Goal: Transaction & Acquisition: Purchase product/service

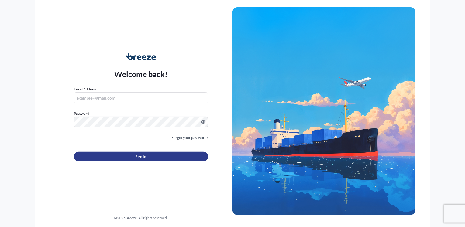
type input "[PERSON_NAME][EMAIL_ADDRESS][DOMAIN_NAME]"
click at [149, 157] on button "Sign In" at bounding box center [141, 157] width 134 height 10
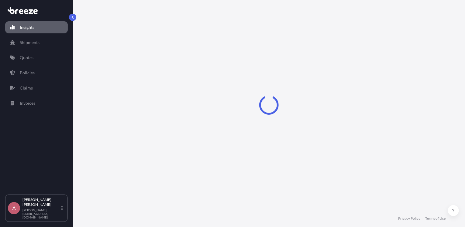
select select "2025"
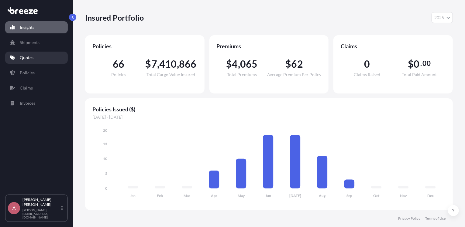
click at [24, 55] on p "Quotes" at bounding box center [27, 58] width 14 height 6
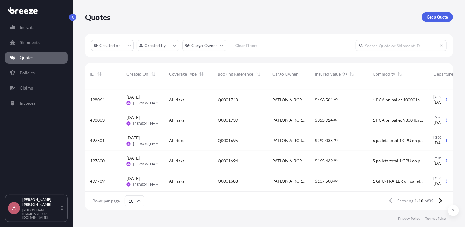
scroll to position [101, 0]
click at [428, 17] on p "Get a Quote" at bounding box center [436, 17] width 21 height 6
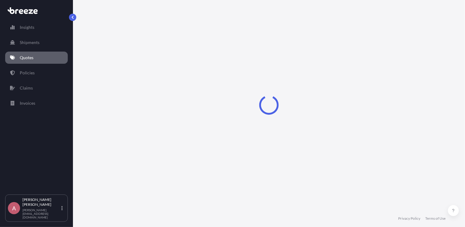
select select "Sea"
select select "1"
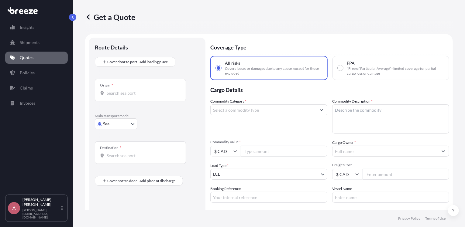
scroll to position [10, 0]
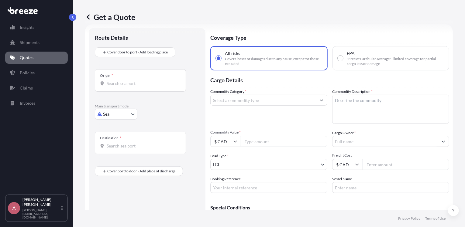
click at [108, 113] on body "Insights Shipments Quotes Policies Claims Invoices A Allison Caughill [EMAIL_AD…" at bounding box center [232, 113] width 465 height 227
click at [108, 152] on span "Road" at bounding box center [111, 152] width 10 height 6
select select "Road"
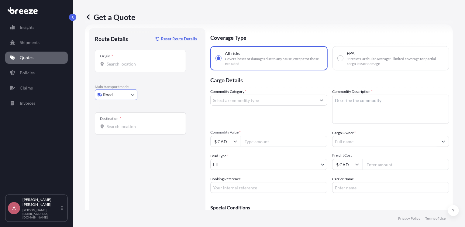
click at [121, 63] on input "Origin *" at bounding box center [143, 64] width 72 height 6
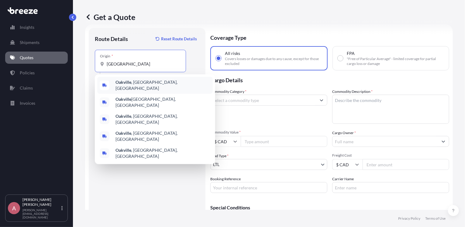
click at [129, 82] on b "Oakville" at bounding box center [123, 82] width 16 height 5
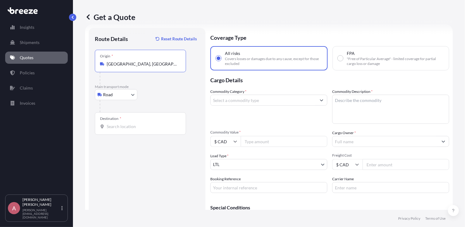
type input "[GEOGRAPHIC_DATA], [GEOGRAPHIC_DATA], [GEOGRAPHIC_DATA]"
click at [110, 125] on input "Destination *" at bounding box center [143, 127] width 72 height 6
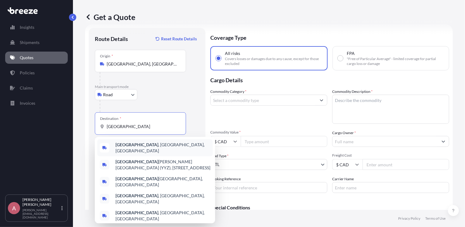
click at [134, 145] on span "[GEOGRAPHIC_DATA] , [GEOGRAPHIC_DATA], [GEOGRAPHIC_DATA]" at bounding box center [162, 148] width 95 height 12
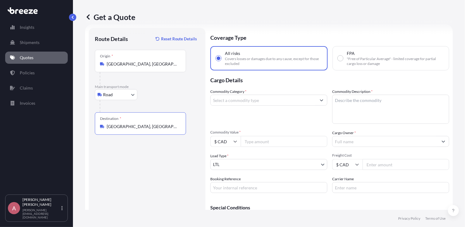
type input "[GEOGRAPHIC_DATA], [GEOGRAPHIC_DATA], [GEOGRAPHIC_DATA]"
click at [248, 101] on input "Commodity Category *" at bounding box center [262, 100] width 105 height 11
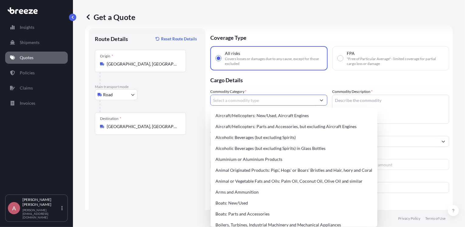
click at [192, 186] on div "Route Details Reset Route Details Place of loading Road Road Rail Origin * [GEO…" at bounding box center [147, 136] width 104 height 205
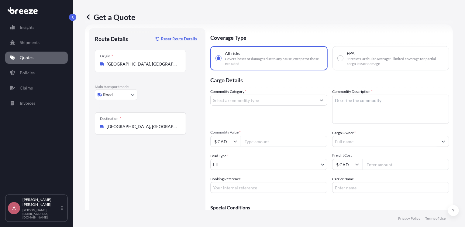
click at [255, 142] on input "Commodity Value *" at bounding box center [284, 141] width 87 height 11
type input "5000"
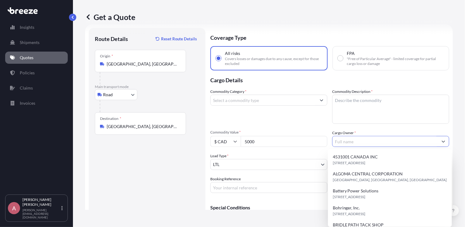
click at [340, 143] on input "Cargo Owner *" at bounding box center [384, 141] width 105 height 11
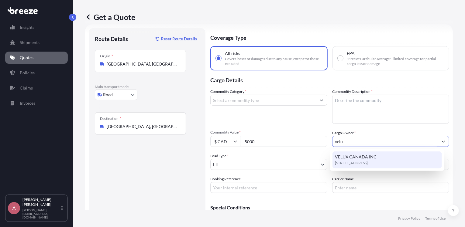
click at [350, 160] on span "[STREET_ADDRESS]" at bounding box center [351, 163] width 33 height 6
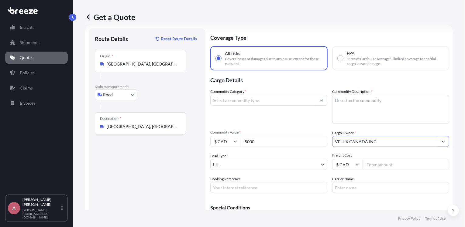
type input "VELUX CANADA INC"
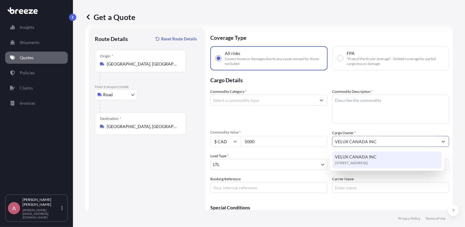
click at [354, 154] on div "VELUX CANADA INC [STREET_ADDRESS]" at bounding box center [386, 160] width 109 height 17
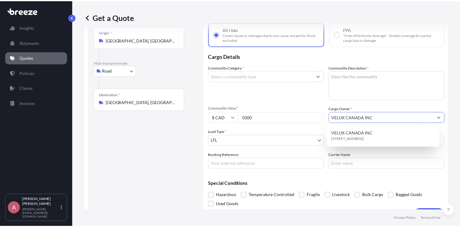
scroll to position [0, 0]
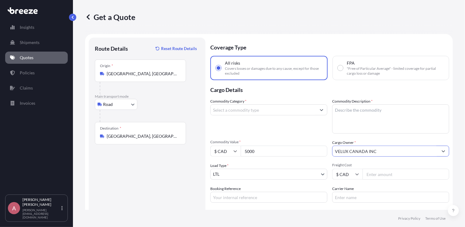
click at [154, 71] on input "[GEOGRAPHIC_DATA], [GEOGRAPHIC_DATA], [GEOGRAPHIC_DATA]" at bounding box center [143, 74] width 72 height 6
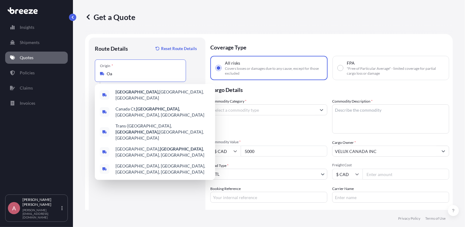
type input "O"
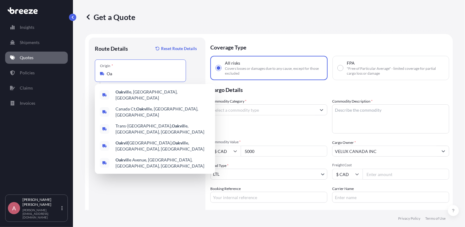
type input "O"
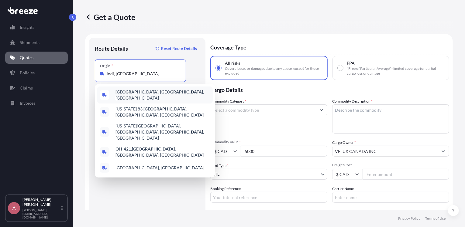
click at [138, 93] on span "[GEOGRAPHIC_DATA], [GEOGRAPHIC_DATA] , [GEOGRAPHIC_DATA]" at bounding box center [162, 95] width 95 height 12
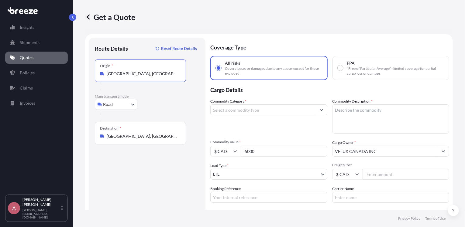
type input "[GEOGRAPHIC_DATA], [GEOGRAPHIC_DATA], [GEOGRAPHIC_DATA]"
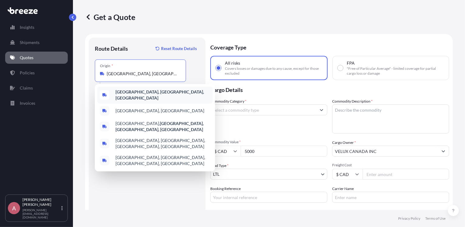
click at [130, 89] on div "[GEOGRAPHIC_DATA], [GEOGRAPHIC_DATA], [GEOGRAPHIC_DATA]" at bounding box center [154, 95] width 115 height 17
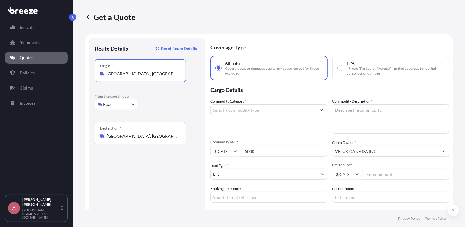
click at [142, 138] on input "[GEOGRAPHIC_DATA], [GEOGRAPHIC_DATA], [GEOGRAPHIC_DATA]" at bounding box center [143, 136] width 72 height 6
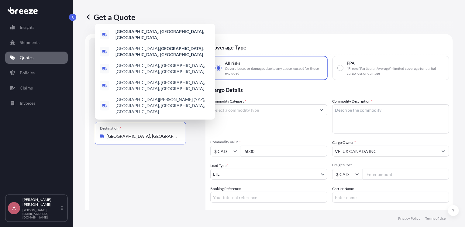
click at [150, 135] on input "[GEOGRAPHIC_DATA], [GEOGRAPHIC_DATA], [GEOGRAPHIC_DATA]" at bounding box center [143, 136] width 72 height 6
type input "T"
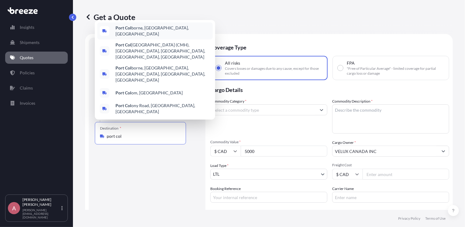
click at [150, 37] on span "[GEOGRAPHIC_DATA], [GEOGRAPHIC_DATA], [GEOGRAPHIC_DATA]" at bounding box center [162, 31] width 95 height 12
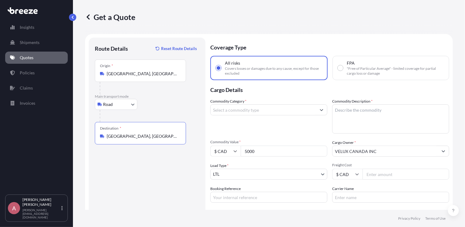
type input "[GEOGRAPHIC_DATA], [GEOGRAPHIC_DATA], [GEOGRAPHIC_DATA]"
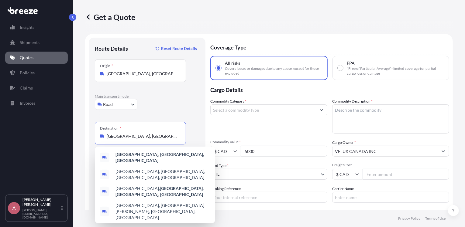
click at [248, 110] on input "Commodity Category *" at bounding box center [262, 109] width 105 height 11
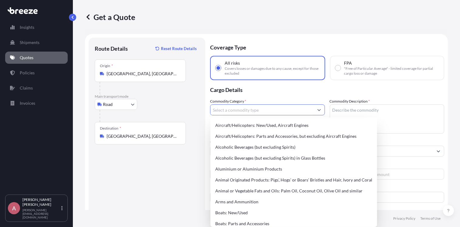
click at [348, 112] on textarea "Commodity Description *" at bounding box center [387, 118] width 115 height 29
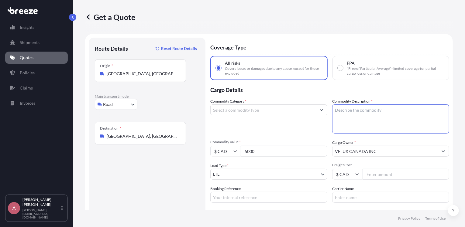
paste textarea "LUFFING CYLINDER"
type textarea "LUFFING CYLINDER"
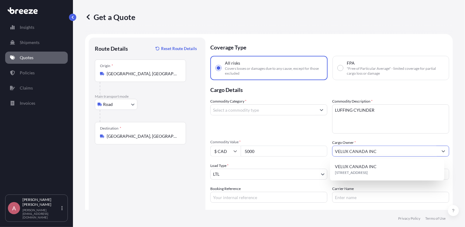
click at [380, 154] on input "VELUX CANADA INC" at bounding box center [384, 151] width 105 height 11
type input "V"
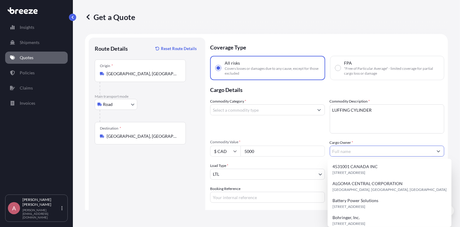
click at [239, 111] on input "Commodity Category *" at bounding box center [261, 109] width 103 height 11
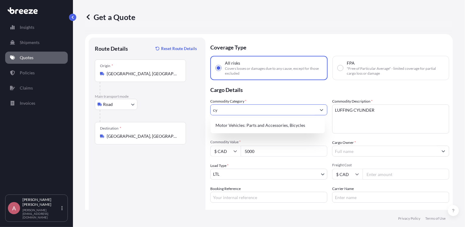
type input "c"
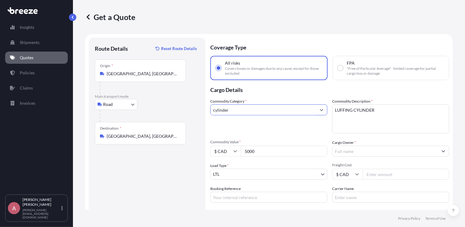
type input "cylinder"
click at [270, 128] on div "Commodity Category * cylinder" at bounding box center [268, 115] width 117 height 35
click at [154, 71] on input "[GEOGRAPHIC_DATA], [GEOGRAPHIC_DATA], [GEOGRAPHIC_DATA]" at bounding box center [143, 74] width 72 height 6
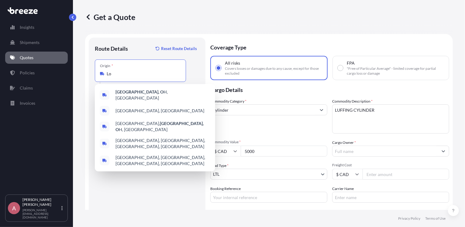
type input "L"
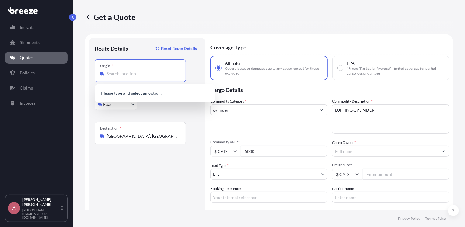
click at [169, 136] on input "[GEOGRAPHIC_DATA], [GEOGRAPHIC_DATA], [GEOGRAPHIC_DATA]" at bounding box center [143, 136] width 72 height 6
type input "[GEOGRAPHIC_DATA], [GEOGRAPHIC_DATA], [GEOGRAPHIC_DATA]"
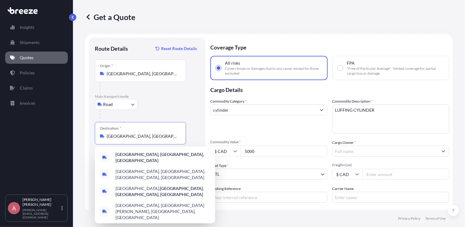
click at [168, 137] on input "[GEOGRAPHIC_DATA], [GEOGRAPHIC_DATA], [GEOGRAPHIC_DATA]" at bounding box center [143, 136] width 72 height 6
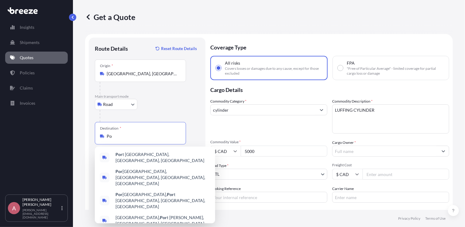
type input "P"
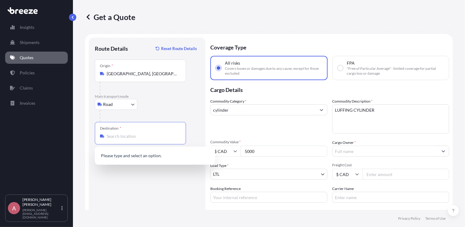
type input "[GEOGRAPHIC_DATA], [GEOGRAPHIC_DATA], [GEOGRAPHIC_DATA]"
click at [146, 79] on div "Origin * [GEOGRAPHIC_DATA], [GEOGRAPHIC_DATA], [GEOGRAPHIC_DATA]" at bounding box center [140, 71] width 91 height 22
click at [146, 77] on input "[GEOGRAPHIC_DATA], [GEOGRAPHIC_DATA], [GEOGRAPHIC_DATA]" at bounding box center [143, 74] width 72 height 6
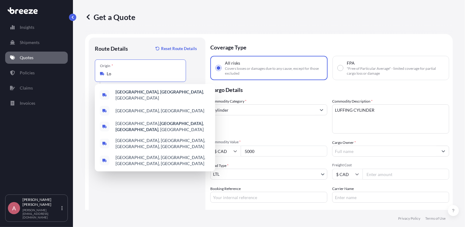
type input "L"
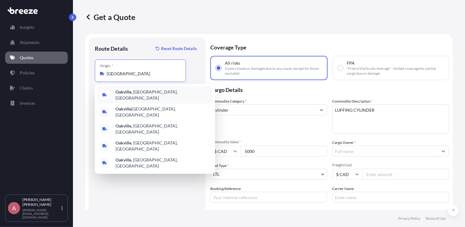
click at [141, 94] on span "[GEOGRAPHIC_DATA] , [GEOGRAPHIC_DATA], [GEOGRAPHIC_DATA]" at bounding box center [162, 95] width 95 height 12
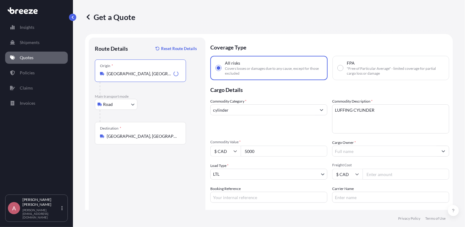
type input "[GEOGRAPHIC_DATA], [GEOGRAPHIC_DATA], [GEOGRAPHIC_DATA]"
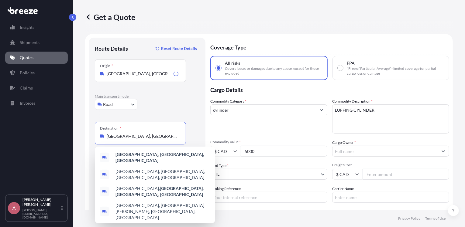
click at [125, 136] on input "[GEOGRAPHIC_DATA], [GEOGRAPHIC_DATA], [GEOGRAPHIC_DATA]" at bounding box center [143, 136] width 72 height 6
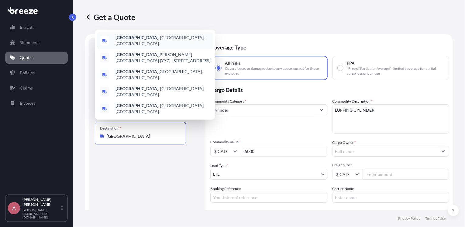
click at [128, 40] on b "[GEOGRAPHIC_DATA]" at bounding box center [136, 37] width 43 height 5
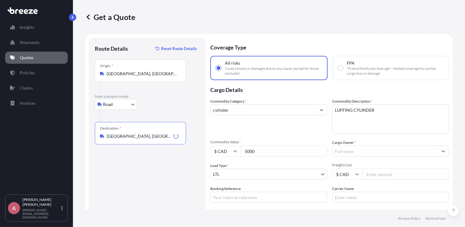
type input "[GEOGRAPHIC_DATA], [GEOGRAPHIC_DATA], [GEOGRAPHIC_DATA]"
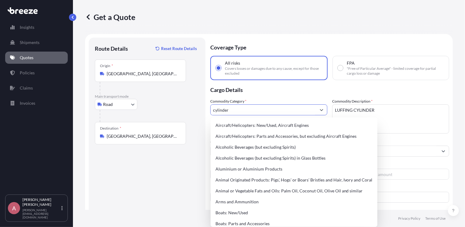
drag, startPoint x: 233, startPoint y: 109, endPoint x: 174, endPoint y: 109, distance: 58.9
click at [174, 109] on form "Route Details Reset Route Details Place of loading Road Road Rail Origin * [GEO…" at bounding box center [268, 146] width 367 height 225
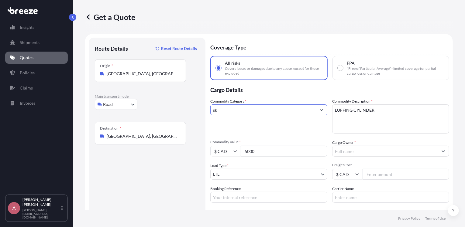
type input "s"
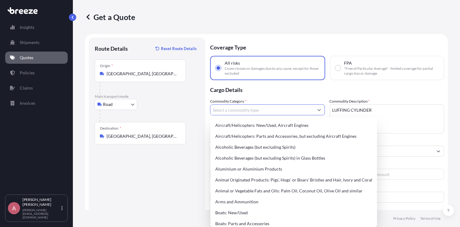
click at [379, 109] on textarea "LUFFING CYLINDER" at bounding box center [387, 118] width 115 height 29
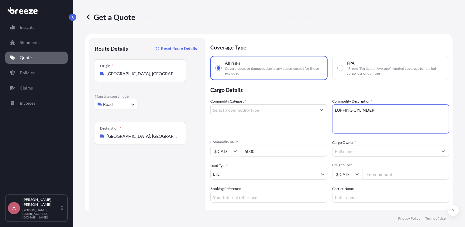
click at [379, 109] on textarea "LUFFING CYLINDER" at bounding box center [390, 118] width 117 height 29
type textarea "L"
paste textarea "0459985"
type textarea "0"
click at [215, 111] on input "Commodity Category *" at bounding box center [262, 109] width 105 height 11
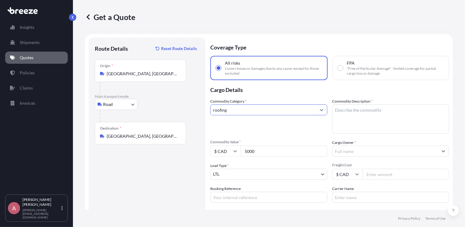
type input "roofing"
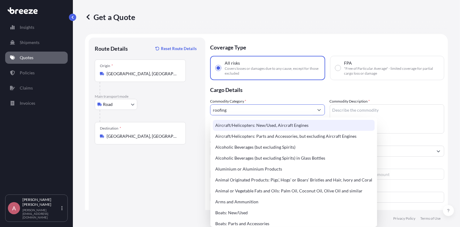
click at [341, 109] on textarea "Commodity Description *" at bounding box center [387, 118] width 115 height 29
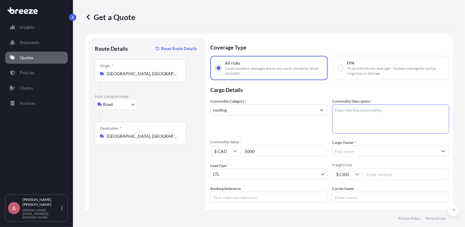
paste textarea "Skylights"
type textarea "Skylights"
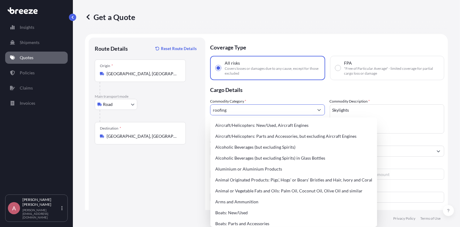
drag, startPoint x: 198, startPoint y: 106, endPoint x: 183, endPoint y: 104, distance: 15.0
click at [183, 104] on form "Route Details Reset Route Details Place of loading Road Road Rail Origin * [GEO…" at bounding box center [266, 146] width 363 height 225
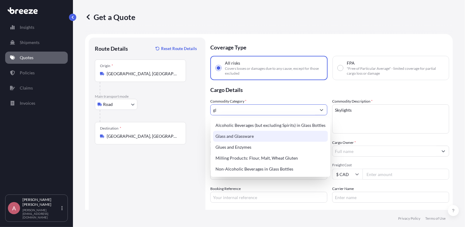
click at [233, 136] on div "Glass and Glassware" at bounding box center [270, 136] width 115 height 11
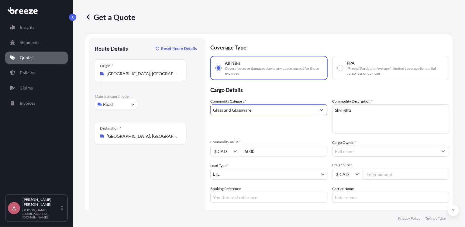
type input "Glass and Glassware"
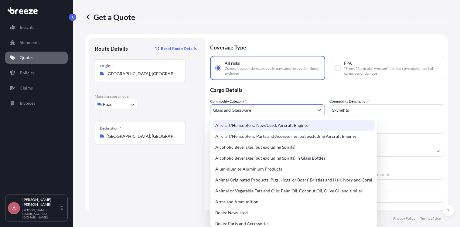
click at [294, 108] on input "Glass and Glassware" at bounding box center [261, 109] width 103 height 11
click at [193, 162] on div "Route Details Reset Route Details Place of loading Road Road Rail Origin * [GEO…" at bounding box center [147, 146] width 104 height 205
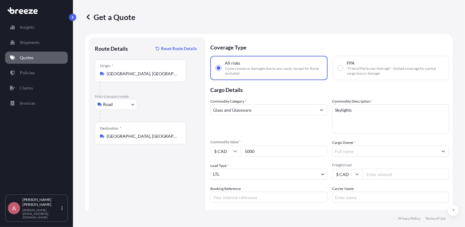
click at [339, 151] on input "Cargo Owner *" at bounding box center [384, 151] width 105 height 11
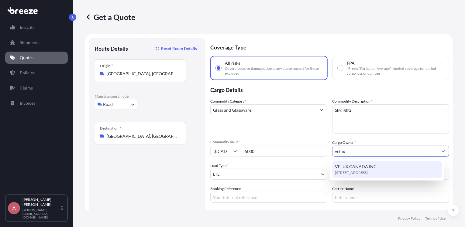
click at [346, 166] on span "VELUX CANADA INC" at bounding box center [356, 167] width 42 height 6
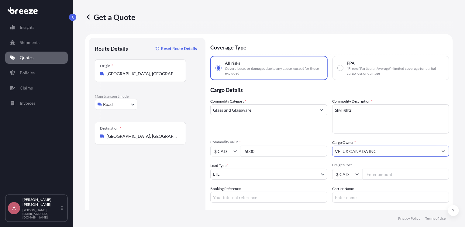
scroll to position [7, 0]
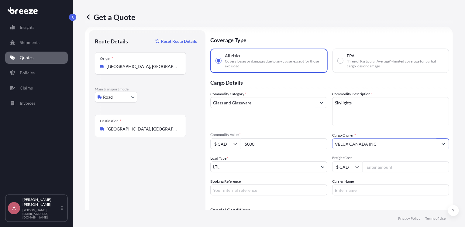
type input "VELUX CANADA INC"
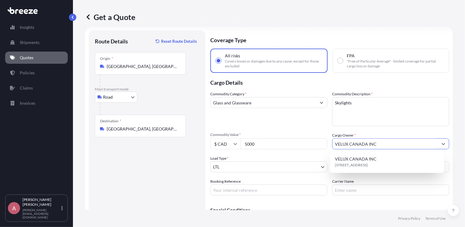
click at [247, 167] on body "1 option available. 1 option available. Insights Shipments Quotes Policies Clai…" at bounding box center [232, 113] width 465 height 227
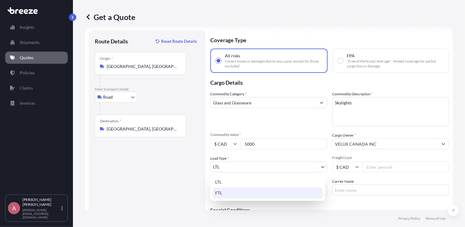
click at [224, 197] on div "FTL" at bounding box center [268, 193] width 110 height 11
select select "2"
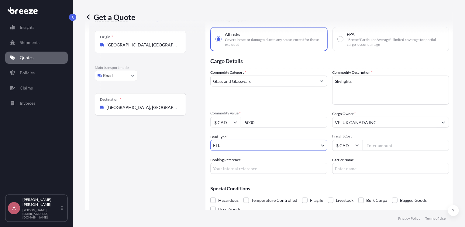
scroll to position [43, 0]
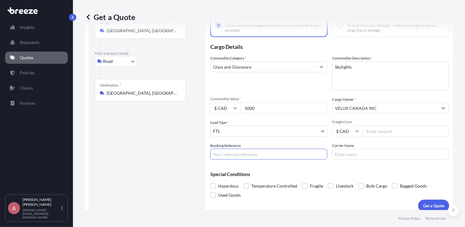
click at [251, 154] on input "Booking Reference" at bounding box center [268, 154] width 117 height 11
paste input "0459985"
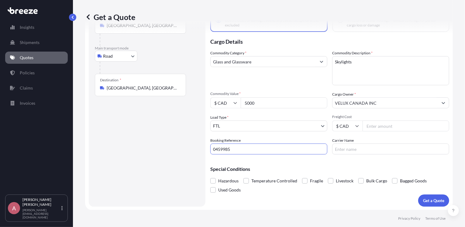
type input "0459985"
click at [423, 199] on p "Get a Quote" at bounding box center [433, 201] width 21 height 6
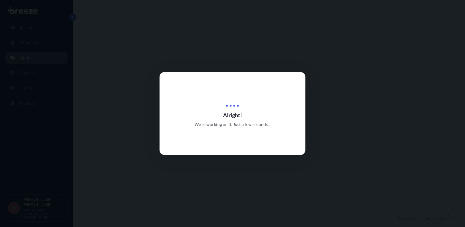
select select "Road"
select select "2"
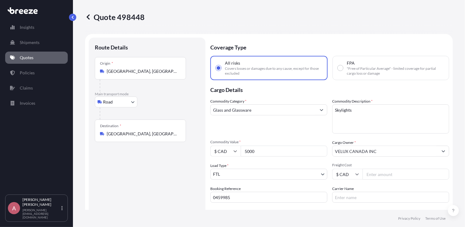
click at [31, 56] on p "Quotes" at bounding box center [27, 58] width 14 height 6
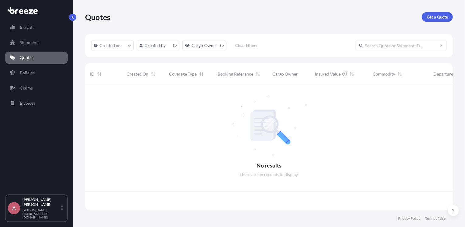
scroll to position [124, 363]
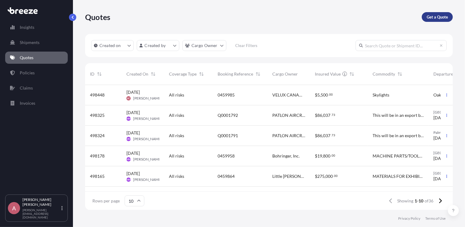
click at [440, 17] on p "Get a Quote" at bounding box center [436, 17] width 21 height 6
select select "Sea"
select select "1"
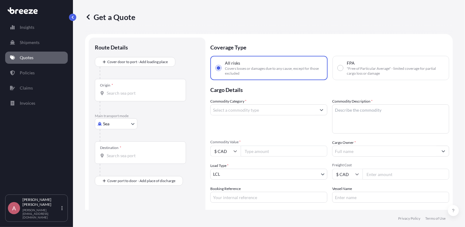
scroll to position [10, 0]
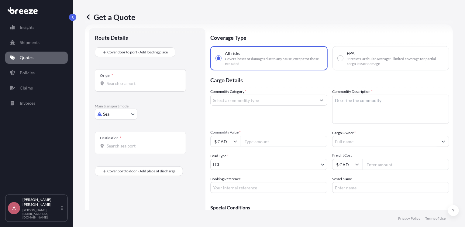
click at [128, 115] on body "Insights Shipments Quotes Policies Claims Invoices A Allison Caughill [EMAIL_AD…" at bounding box center [232, 113] width 465 height 227
click at [110, 150] on span "Road" at bounding box center [111, 152] width 10 height 6
select select "Road"
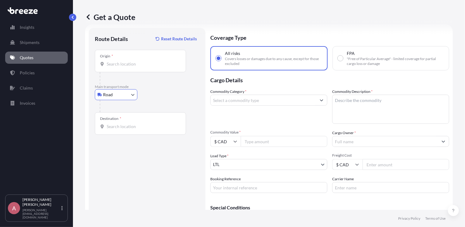
click at [127, 65] on input "Origin *" at bounding box center [143, 64] width 72 height 6
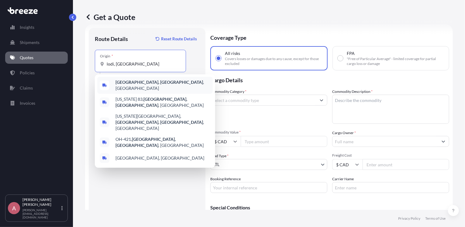
click at [137, 84] on span "[GEOGRAPHIC_DATA], [GEOGRAPHIC_DATA] , [GEOGRAPHIC_DATA]" at bounding box center [162, 85] width 95 height 12
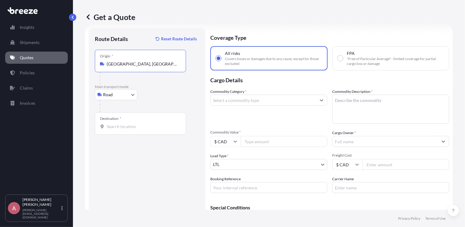
type input "[GEOGRAPHIC_DATA], [GEOGRAPHIC_DATA], [GEOGRAPHIC_DATA]"
click at [111, 127] on input "Destination *" at bounding box center [143, 127] width 72 height 6
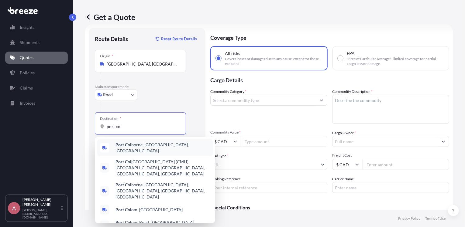
click at [135, 144] on span "[GEOGRAPHIC_DATA], [GEOGRAPHIC_DATA], [GEOGRAPHIC_DATA]" at bounding box center [162, 148] width 95 height 12
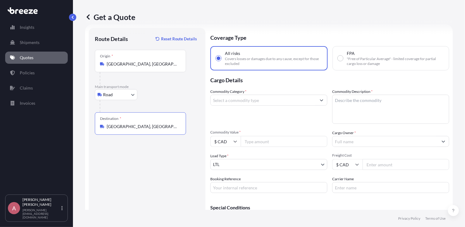
type input "[GEOGRAPHIC_DATA], [GEOGRAPHIC_DATA], [GEOGRAPHIC_DATA]"
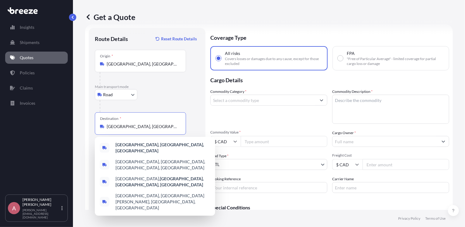
click at [271, 166] on body "5 options available. 4 options available. Insights Shipments Quotes Policies Cl…" at bounding box center [232, 113] width 465 height 227
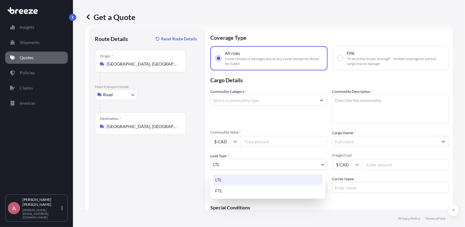
click at [244, 181] on div "LTL" at bounding box center [268, 180] width 110 height 11
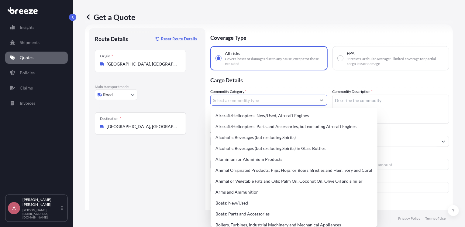
click at [303, 99] on input "Commodity Category *" at bounding box center [262, 100] width 105 height 11
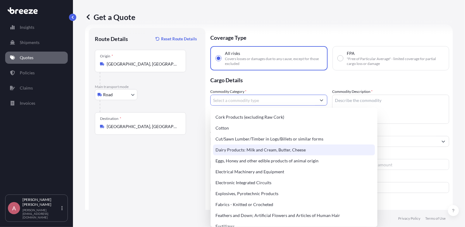
scroll to position [309, 0]
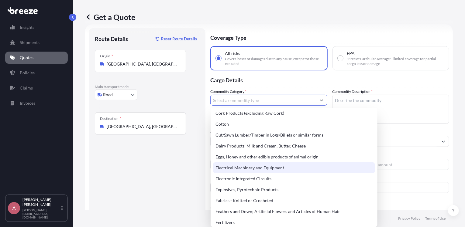
click at [279, 170] on div "Electrical Machinery and Equipment" at bounding box center [294, 167] width 162 height 11
type input "Electrical Machinery and Equipment"
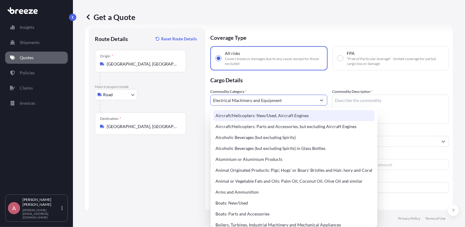
click at [351, 98] on textarea "Commodity Description *" at bounding box center [390, 109] width 117 height 29
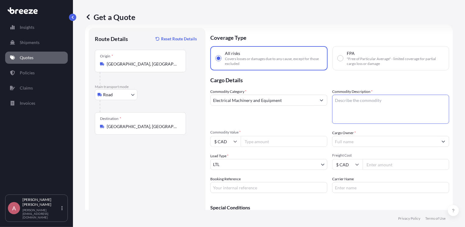
paste textarea "LUFFING CYLINDER"
type textarea "LUFFING CYLINDER"
click at [252, 142] on input "Commodity Value *" at bounding box center [284, 141] width 87 height 11
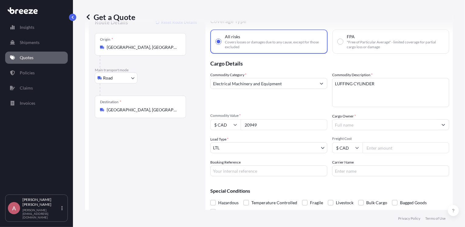
scroll to position [35, 0]
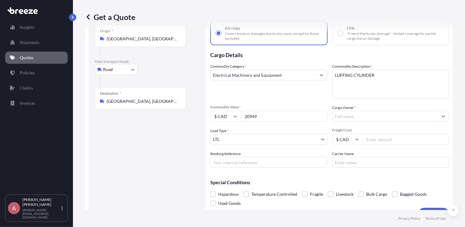
type input "20949"
click at [345, 113] on input "Cargo Owner *" at bounding box center [384, 116] width 105 height 11
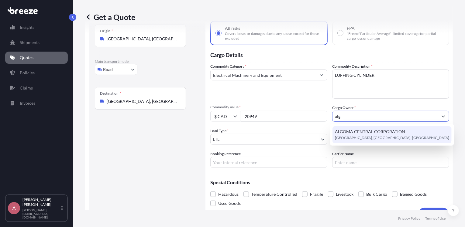
click at [352, 132] on span "ALGOMA CENTRAL CORPORATION" at bounding box center [370, 132] width 70 height 6
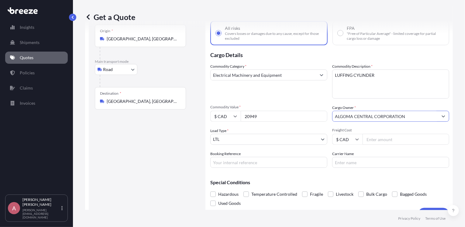
type input "ALGOMA CENTRAL CORPORATION"
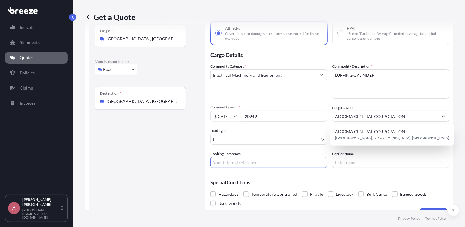
click at [224, 165] on input "Booking Reference" at bounding box center [268, 162] width 117 height 11
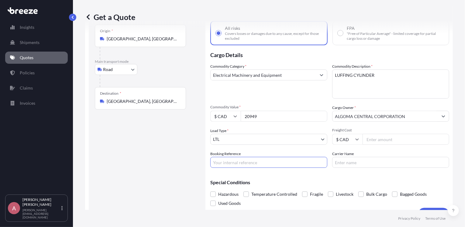
paste input "0459987"
type input "0459987"
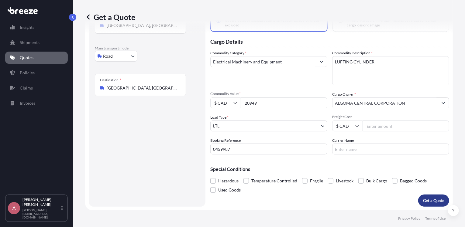
click at [424, 198] on p "Get a Quote" at bounding box center [433, 201] width 21 height 6
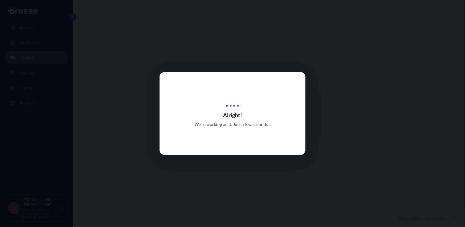
select select "Road"
select select "1"
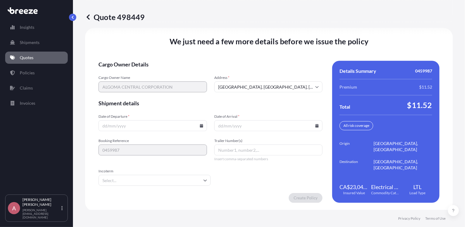
scroll to position [854, 0]
click at [200, 126] on icon at bounding box center [202, 126] width 4 height 4
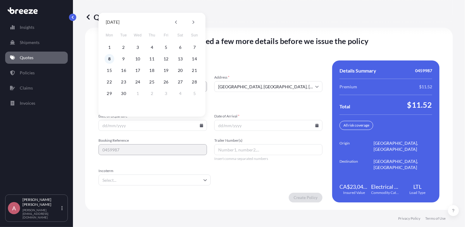
click at [110, 57] on button "8" at bounding box center [109, 59] width 10 height 10
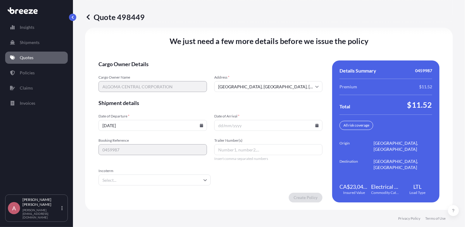
type input "[DATE]"
click at [315, 125] on icon at bounding box center [316, 126] width 3 height 4
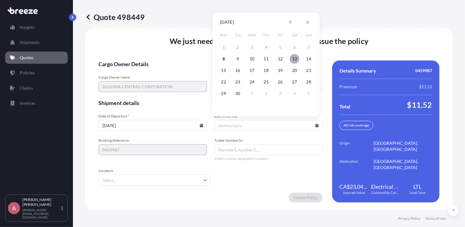
click at [291, 59] on button "13" at bounding box center [294, 59] width 10 height 10
type input "[DATE]"
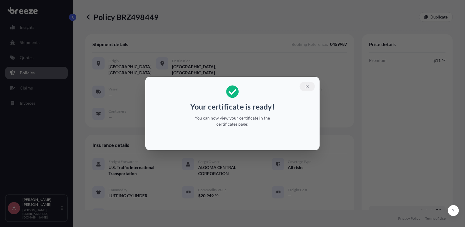
click at [307, 87] on icon "button" at bounding box center [306, 86] width 5 height 5
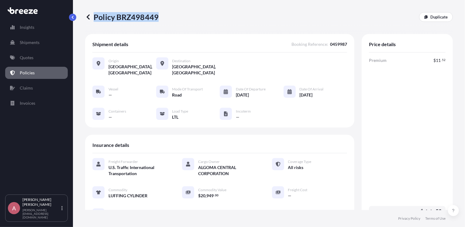
click at [157, 17] on div "Policy BRZ498449 Duplicate" at bounding box center [268, 17] width 367 height 10
copy p "Policy BRZ498449"
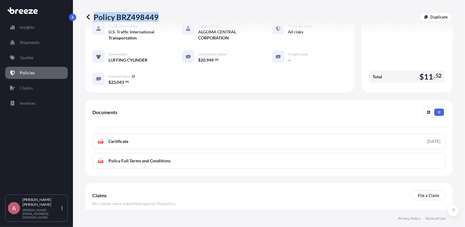
scroll to position [159, 0]
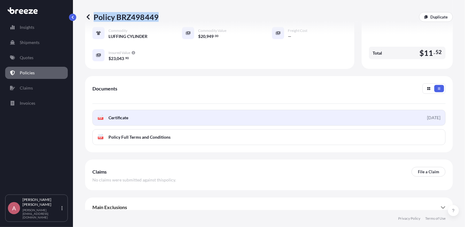
click at [267, 110] on link "PDF Certificate [DATE]" at bounding box center [268, 118] width 353 height 16
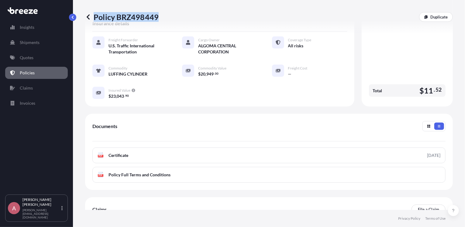
scroll to position [121, 0]
click at [29, 55] on p "Quotes" at bounding box center [27, 58] width 14 height 6
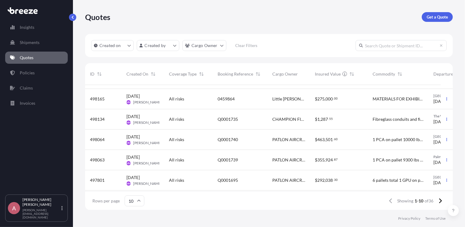
scroll to position [101, 0]
click at [439, 200] on icon at bounding box center [439, 200] width 3 height 5
click at [440, 202] on icon at bounding box center [440, 201] width 3 height 5
click at [442, 200] on button at bounding box center [440, 201] width 11 height 10
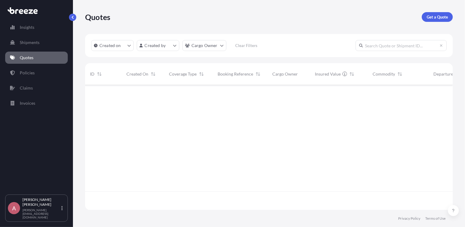
scroll to position [0, 0]
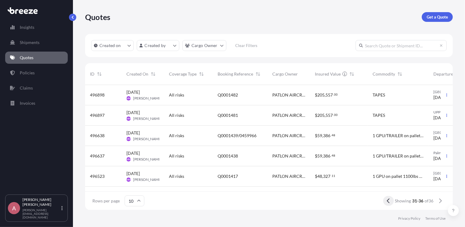
click at [388, 201] on icon at bounding box center [388, 200] width 3 height 5
click at [26, 58] on p "Quotes" at bounding box center [27, 58] width 14 height 6
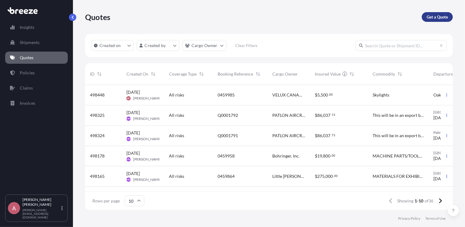
click at [434, 19] on p "Get a Quote" at bounding box center [436, 17] width 21 height 6
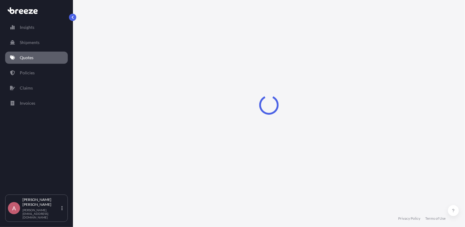
select select "Sea"
select select "1"
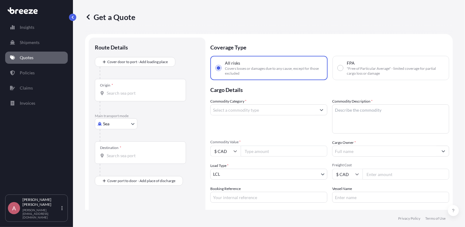
scroll to position [10, 0]
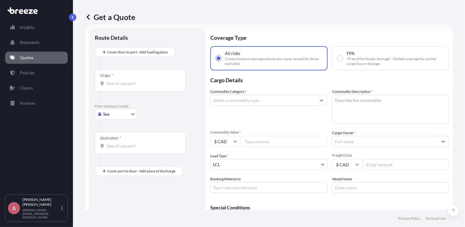
click at [128, 109] on body "Insights Shipments Quotes Policies Claims Invoices A Allison Caughill [EMAIL_AD…" at bounding box center [232, 113] width 465 height 227
click at [110, 148] on div "Road" at bounding box center [116, 151] width 38 height 11
select select "Road"
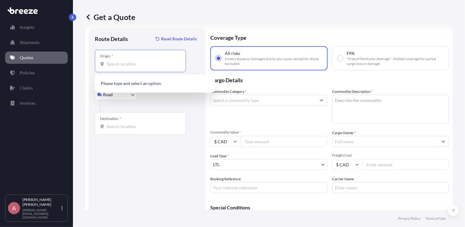
click at [117, 61] on input "Origin *" at bounding box center [143, 64] width 72 height 6
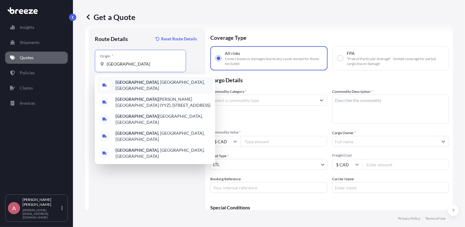
click at [134, 82] on span "[GEOGRAPHIC_DATA] , [GEOGRAPHIC_DATA], [GEOGRAPHIC_DATA]" at bounding box center [162, 85] width 95 height 12
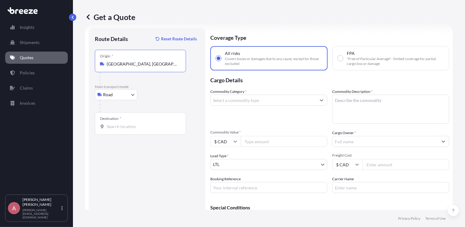
type input "[GEOGRAPHIC_DATA], [GEOGRAPHIC_DATA], [GEOGRAPHIC_DATA]"
click at [114, 122] on div "Destination *" at bounding box center [140, 123] width 91 height 22
click at [114, 124] on input "Destination *" at bounding box center [143, 127] width 72 height 6
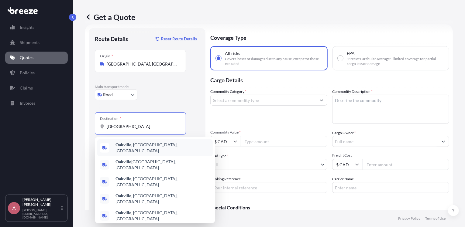
click at [132, 144] on span "[GEOGRAPHIC_DATA] , [GEOGRAPHIC_DATA], [GEOGRAPHIC_DATA]" at bounding box center [162, 148] width 95 height 12
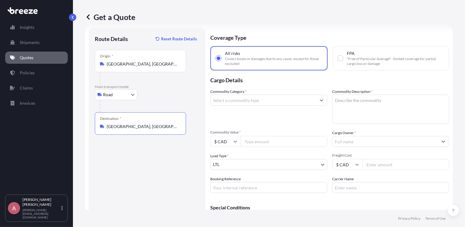
type input "[GEOGRAPHIC_DATA], [GEOGRAPHIC_DATA], [GEOGRAPHIC_DATA]"
click at [225, 99] on input "Commodity Category *" at bounding box center [262, 100] width 105 height 11
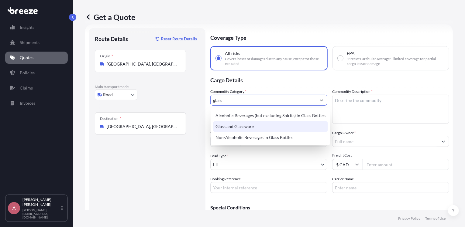
click at [240, 125] on div "Glass and Glassware" at bounding box center [270, 126] width 115 height 11
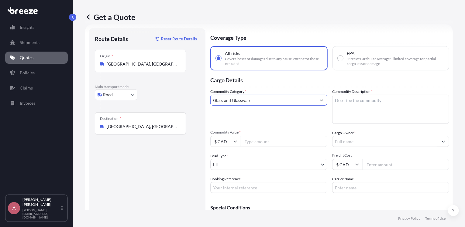
type input "Glass and Glassware"
click at [349, 101] on textarea "Commodity Description *" at bounding box center [390, 109] width 117 height 29
type textarea "skylights"
click at [256, 140] on input "Commodity Value *" at bounding box center [284, 141] width 87 height 11
type input "5000"
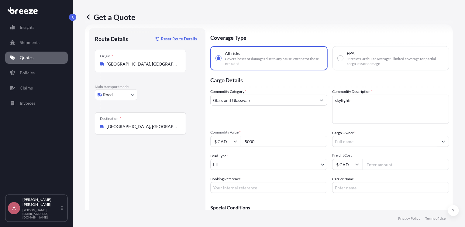
click at [237, 162] on body "Insights Shipments Quotes Policies Claims Invoices A Allison Caughill [EMAIL_AD…" at bounding box center [232, 113] width 465 height 227
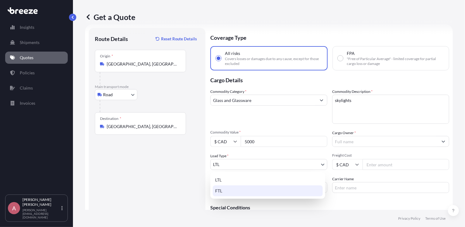
click at [226, 192] on div "FTL" at bounding box center [268, 191] width 110 height 11
select select "2"
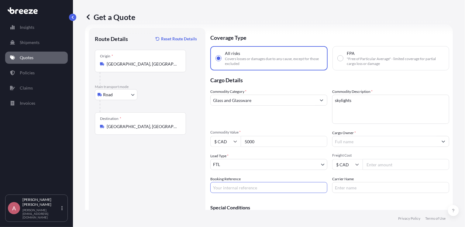
click at [258, 186] on input "Booking Reference" at bounding box center [268, 187] width 117 height 11
paste input "0459986"
type input "0459986"
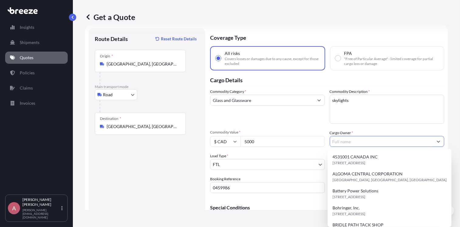
click at [341, 145] on input "Cargo Owner *" at bounding box center [381, 141] width 103 height 11
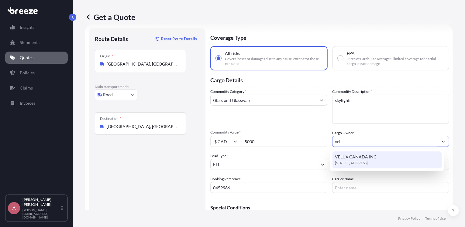
click at [349, 162] on span "[STREET_ADDRESS]" at bounding box center [351, 163] width 33 height 6
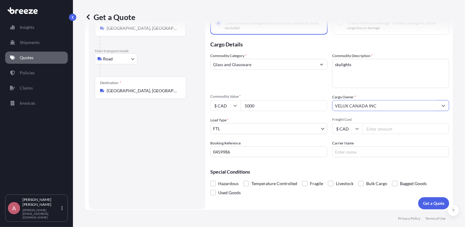
scroll to position [48, 0]
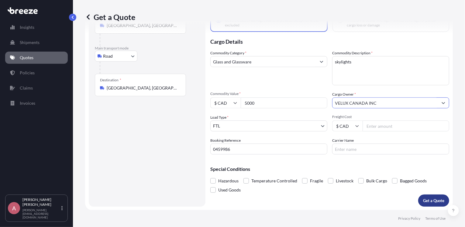
type input "VELUX CANADA INC"
click at [423, 198] on p "Get a Quote" at bounding box center [433, 201] width 21 height 6
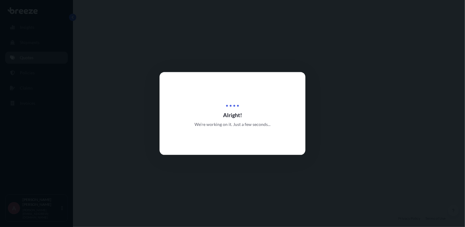
select select "Road"
select select "2"
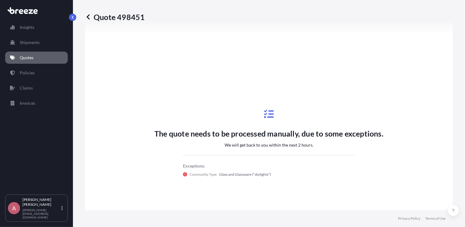
scroll to position [292, 0]
